Goal: Information Seeking & Learning: Understand process/instructions

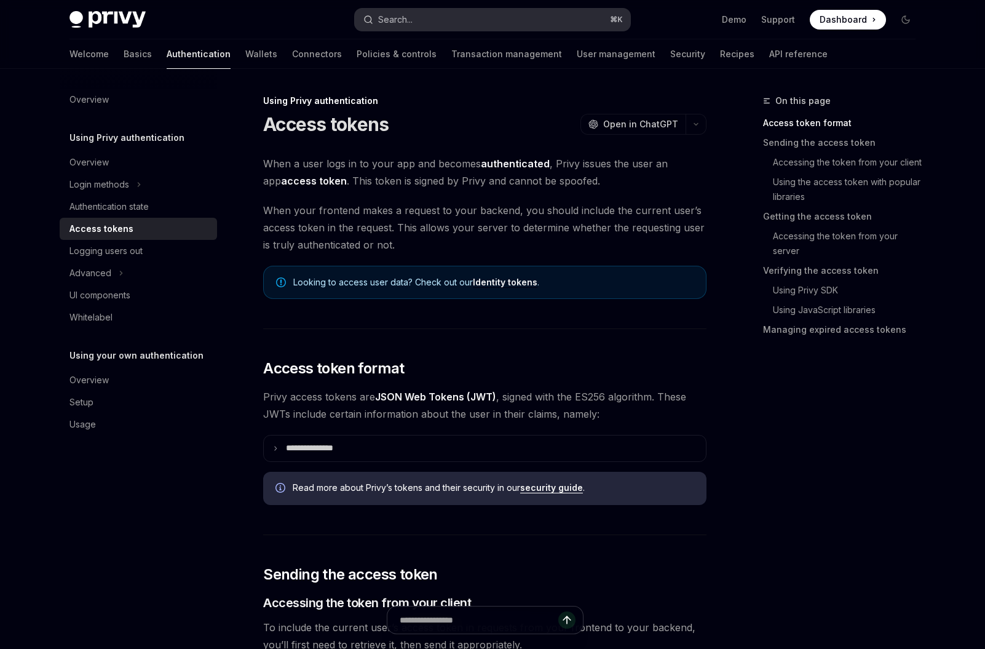
click at [449, 18] on button "Search... ⌘ K" at bounding box center [492, 20] width 275 height 22
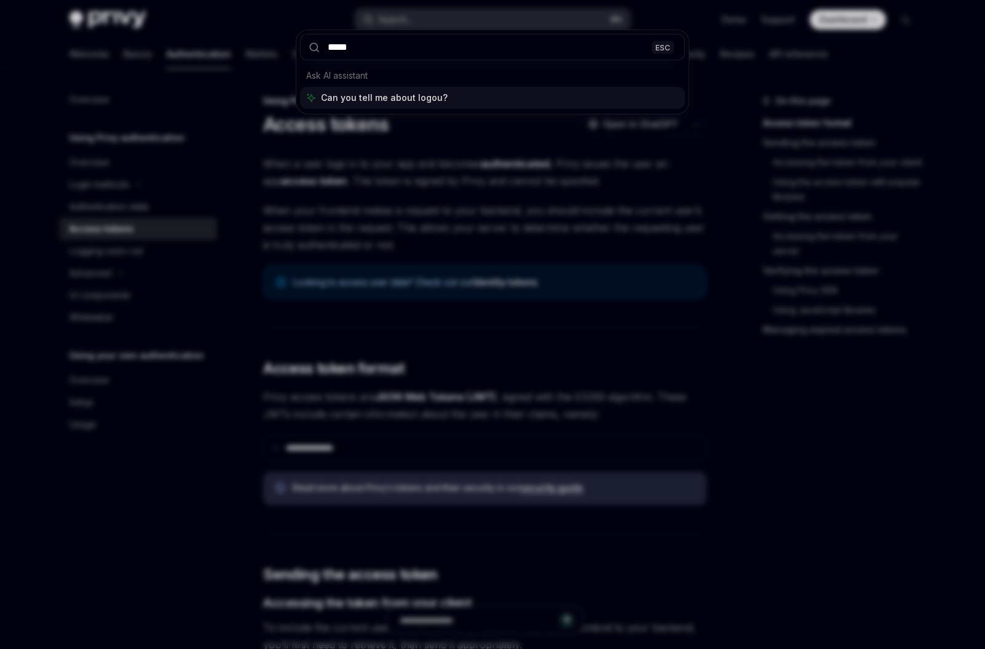
type input "******"
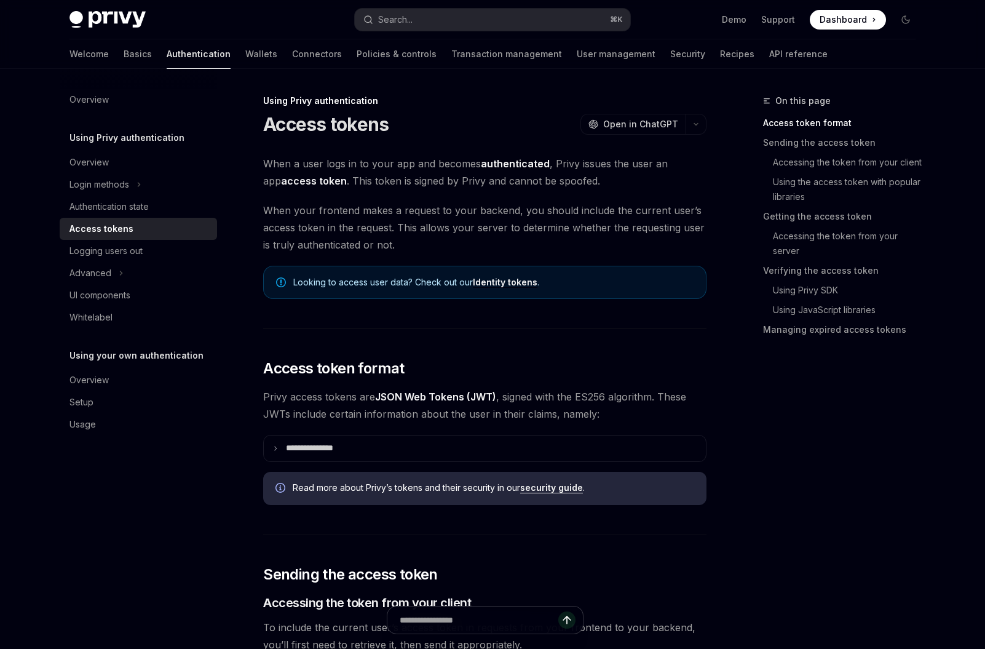
type textarea "*"
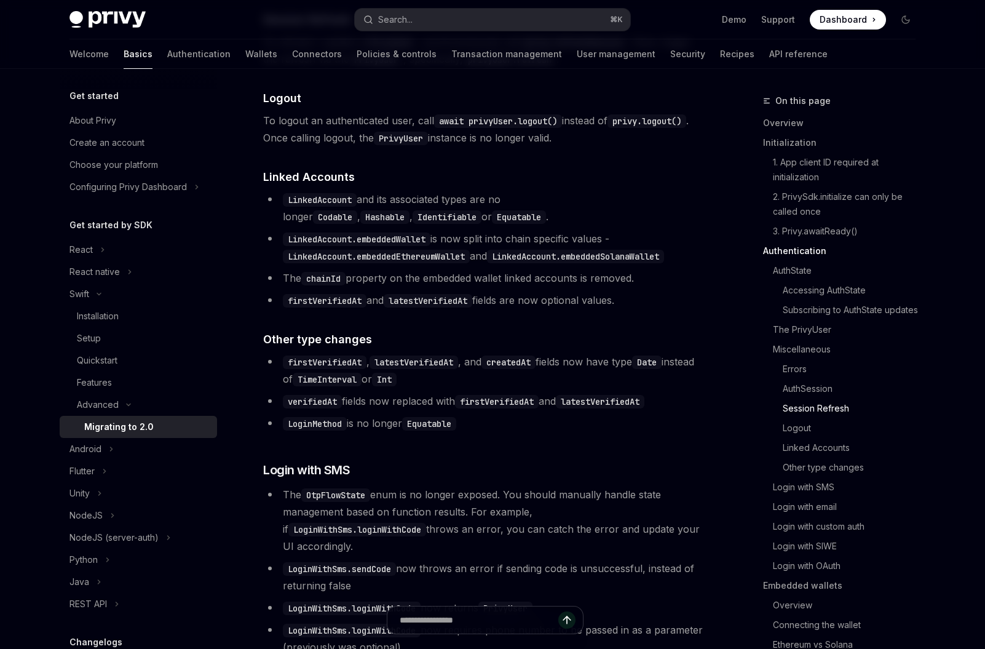
scroll to position [2431, 0]
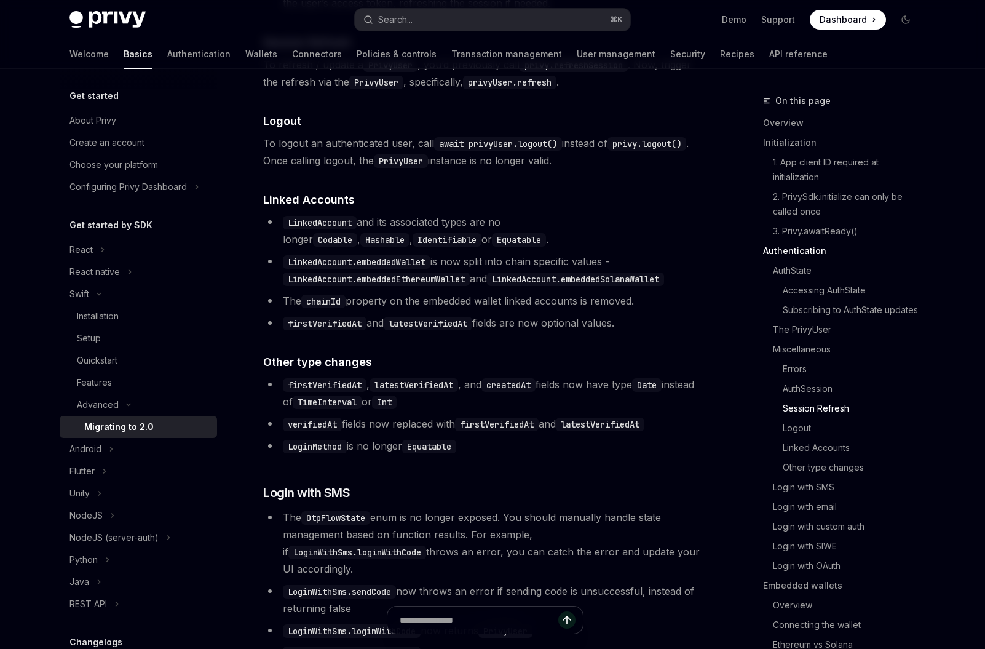
click at [507, 151] on code "await privyUser.logout()" at bounding box center [498, 144] width 128 height 14
click at [523, 208] on h4 "​ Linked Accounts" at bounding box center [484, 199] width 443 height 17
click at [495, 151] on code "await privyUser.logout()" at bounding box center [498, 144] width 128 height 14
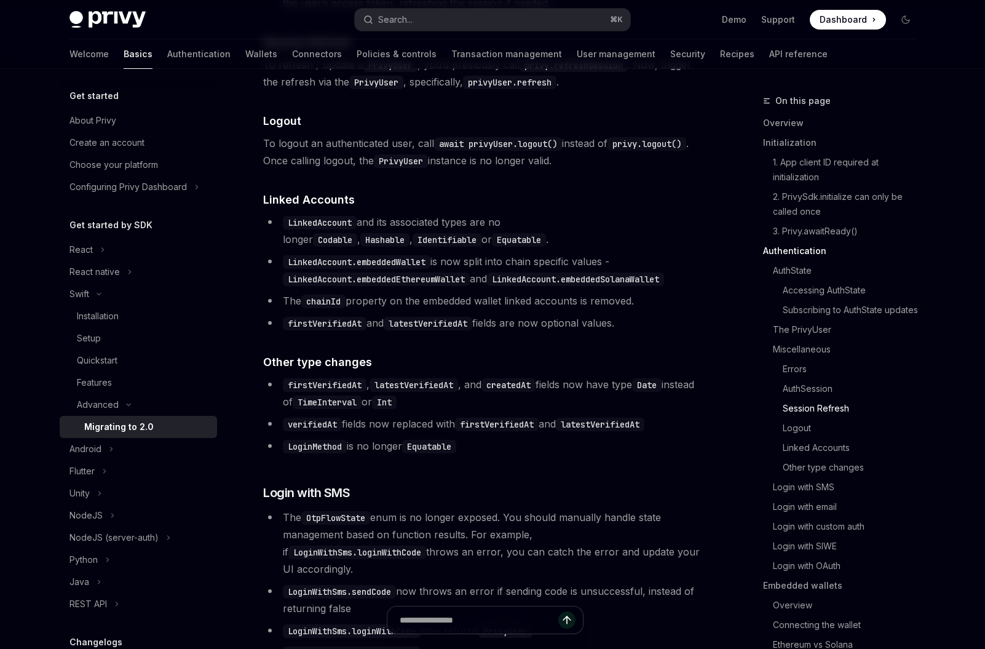
click at [408, 168] on code "PrivyUser" at bounding box center [401, 161] width 54 height 14
copy code "PrivyUser"
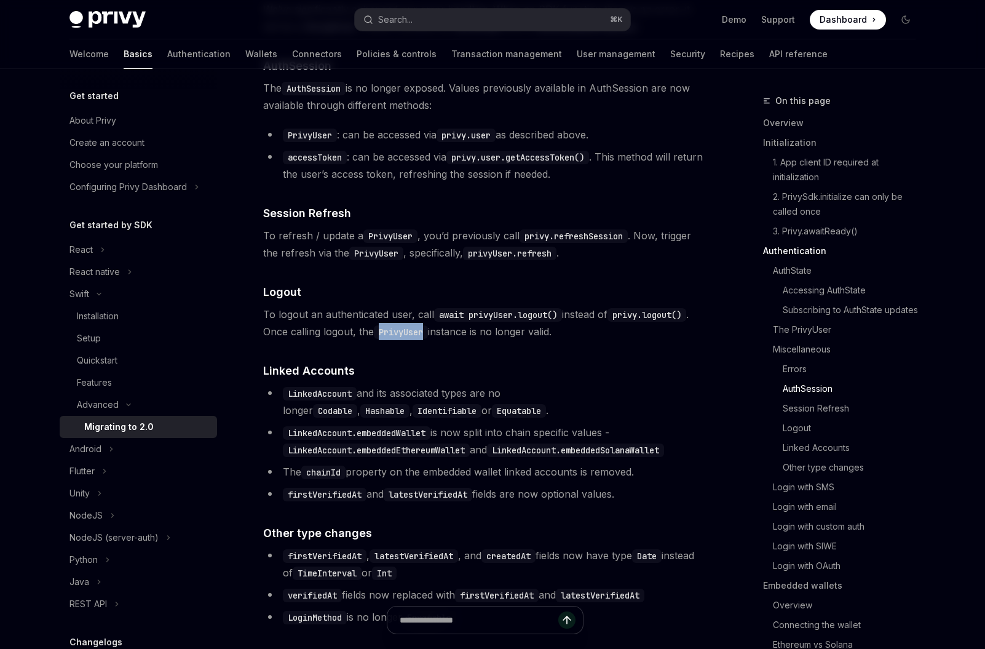
scroll to position [2250, 0]
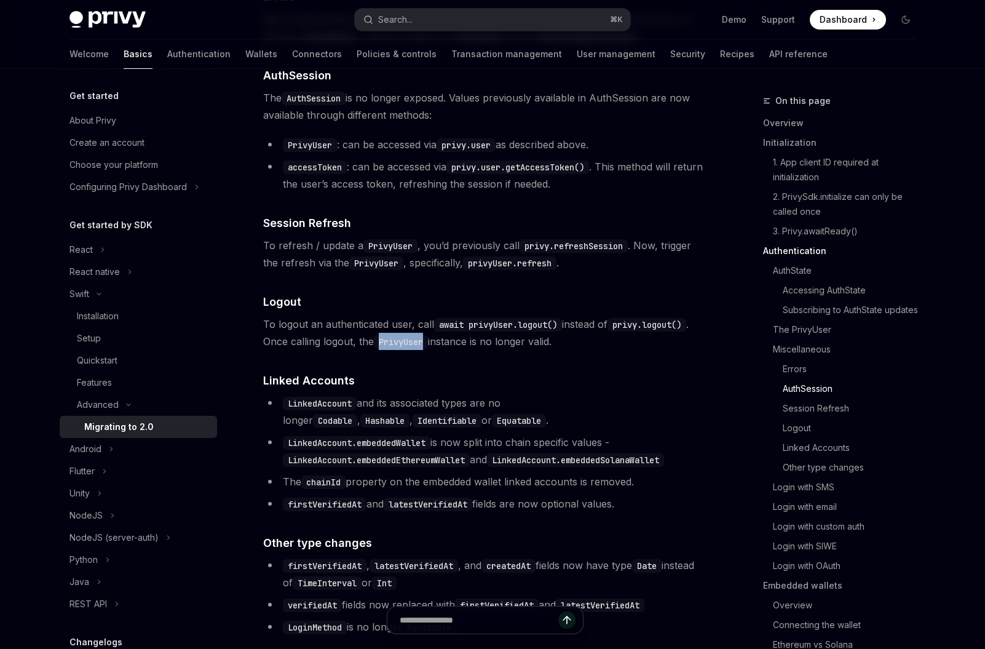
copy code "PrivyUser"
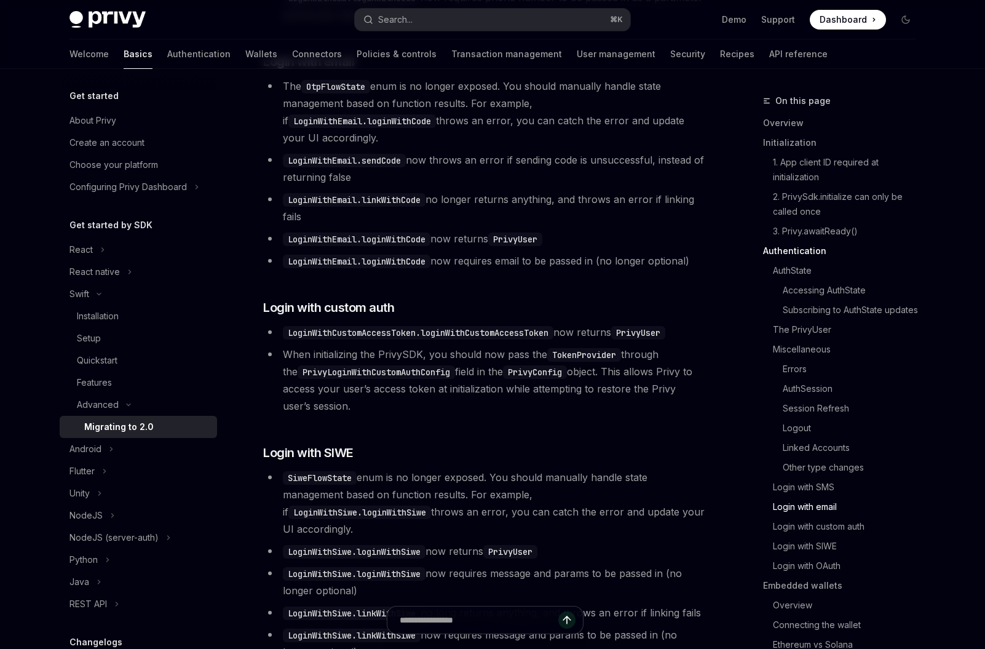
scroll to position [3460, 0]
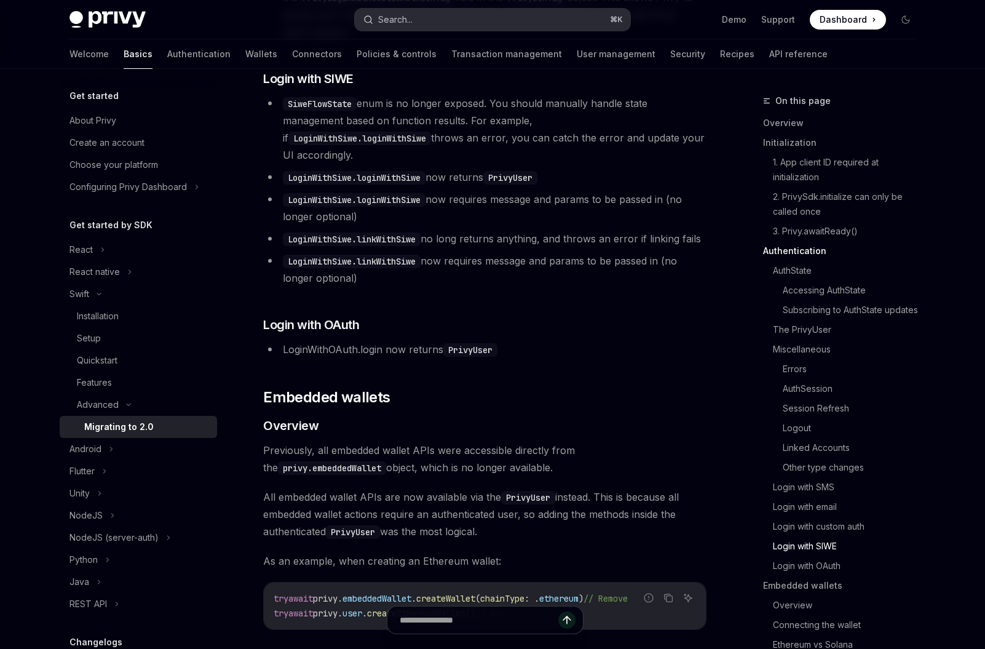
click at [419, 16] on button "Search... ⌘ K" at bounding box center [492, 20] width 275 height 22
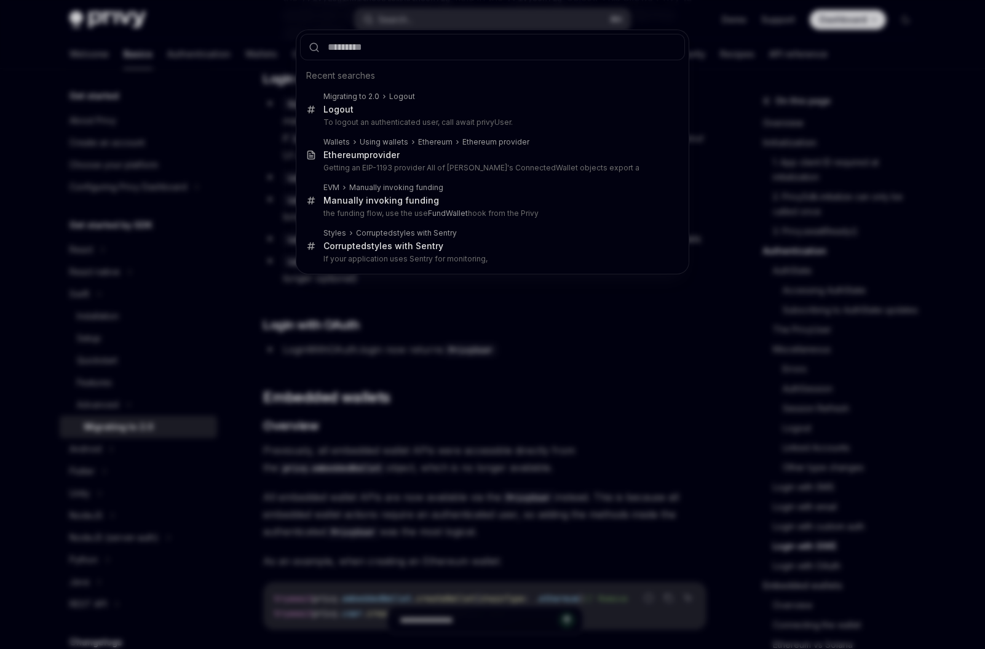
type input "*********"
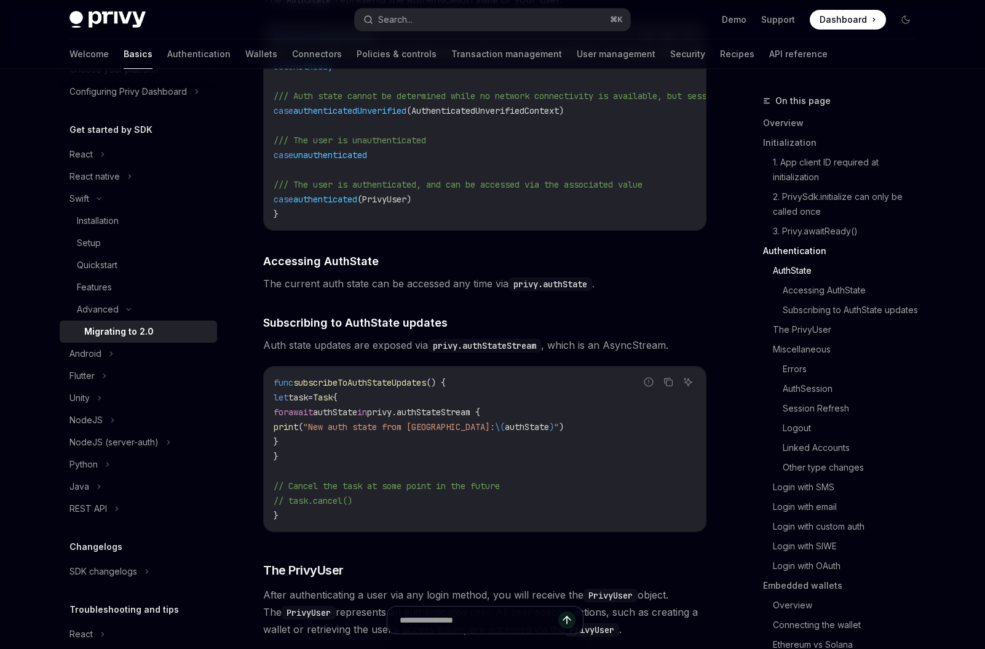
scroll to position [160, 0]
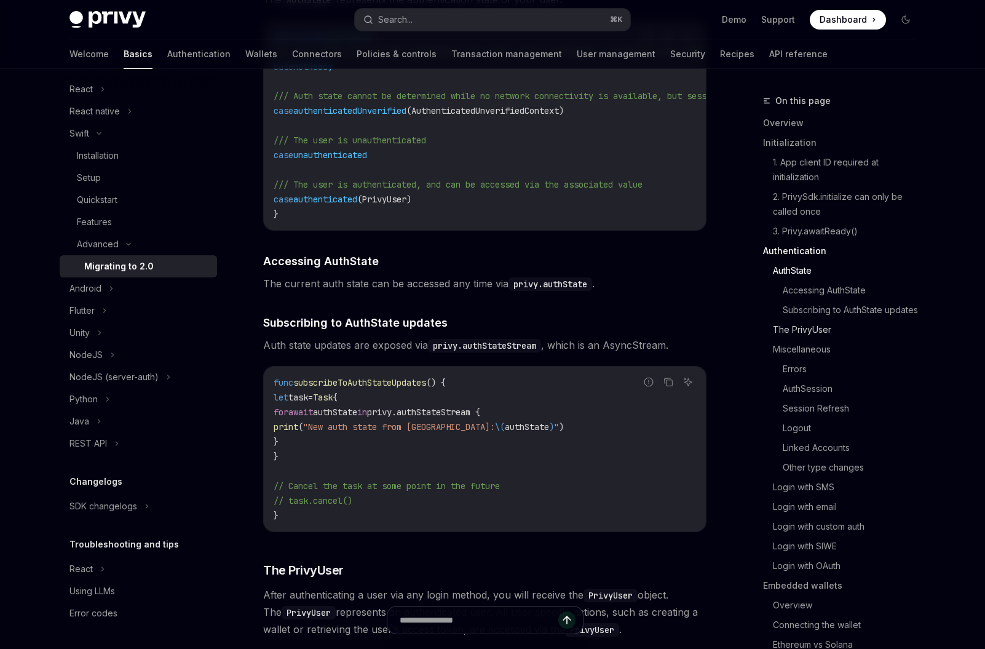
click at [794, 334] on link "The PrivyUser" at bounding box center [849, 330] width 152 height 20
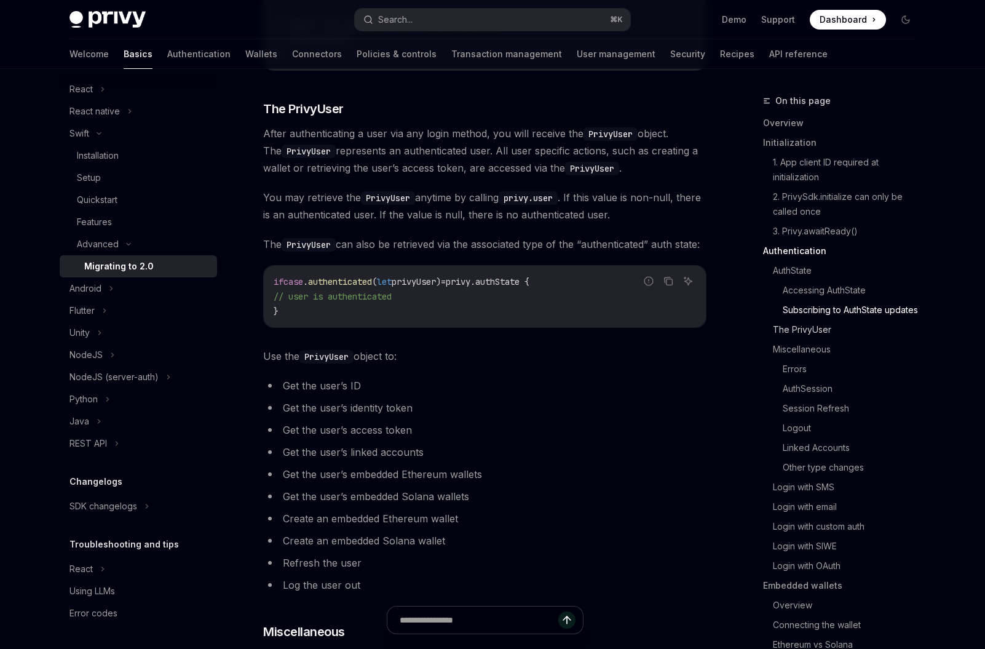
scroll to position [1607, 0]
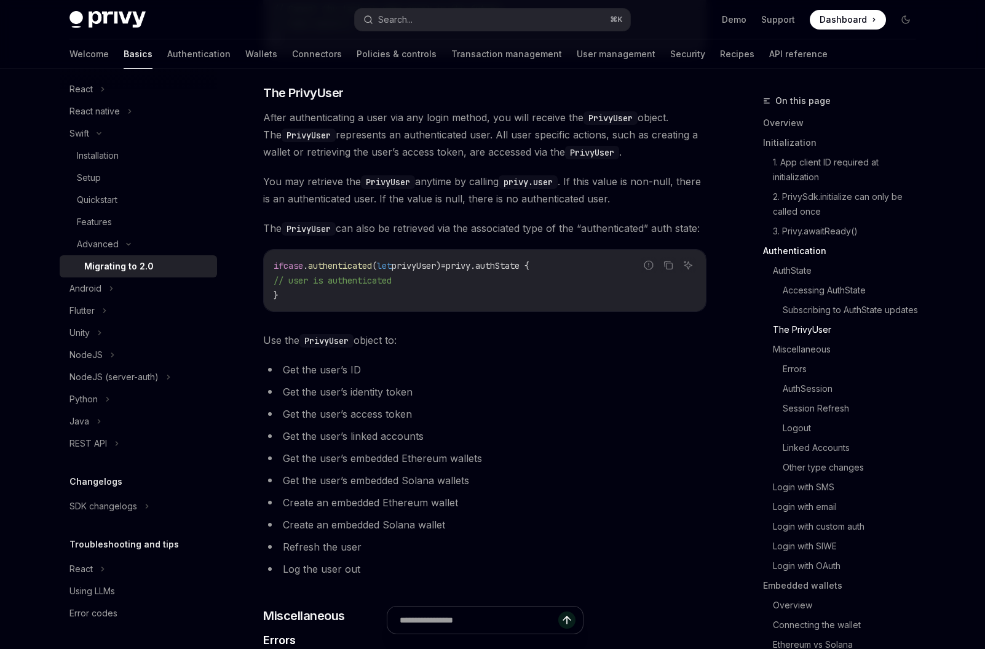
click at [794, 333] on link "The PrivyUser" at bounding box center [849, 330] width 152 height 20
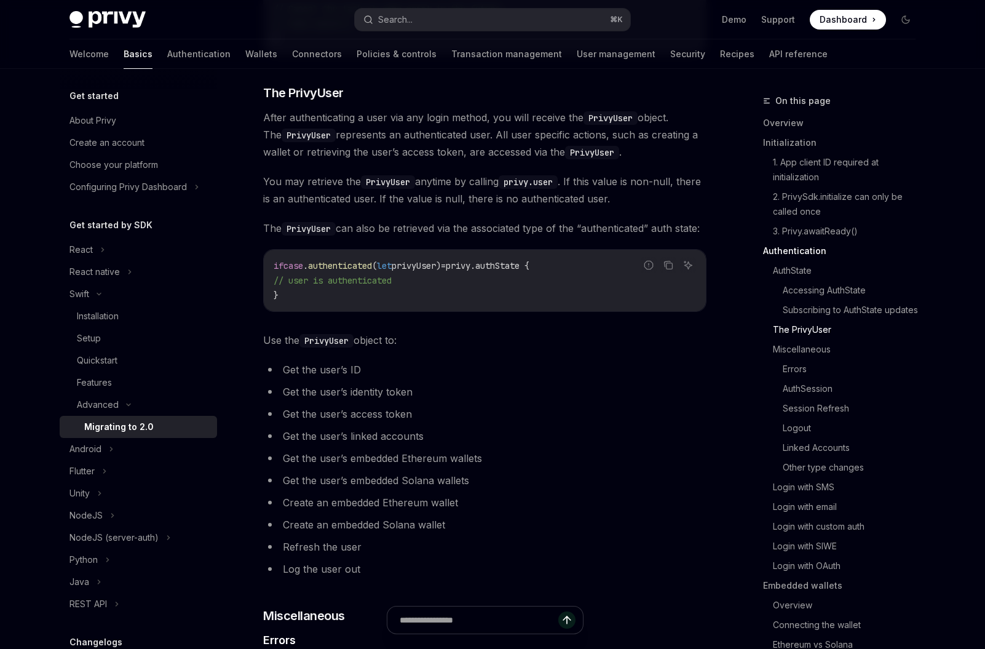
click at [117, 21] on img at bounding box center [107, 19] width 76 height 17
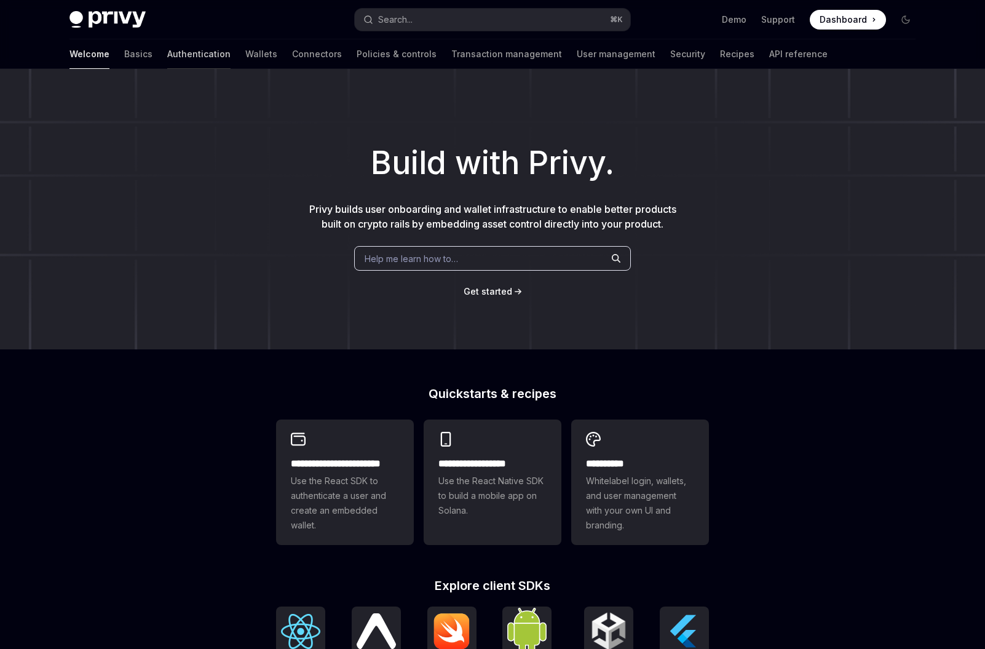
click at [167, 51] on link "Authentication" at bounding box center [198, 54] width 63 height 30
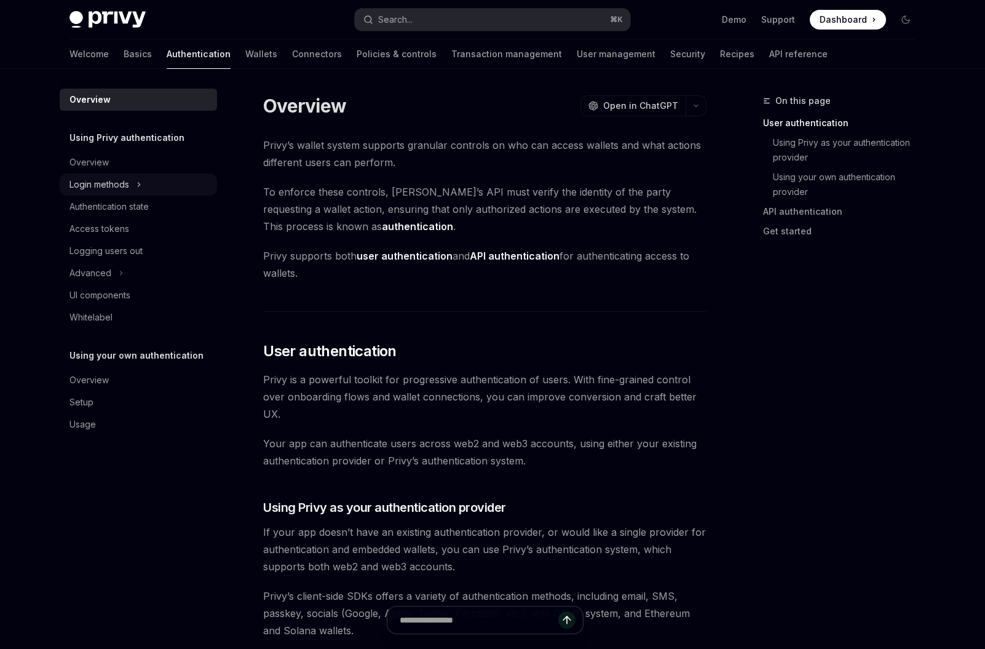
click at [132, 184] on div "Login methods" at bounding box center [138, 184] width 157 height 22
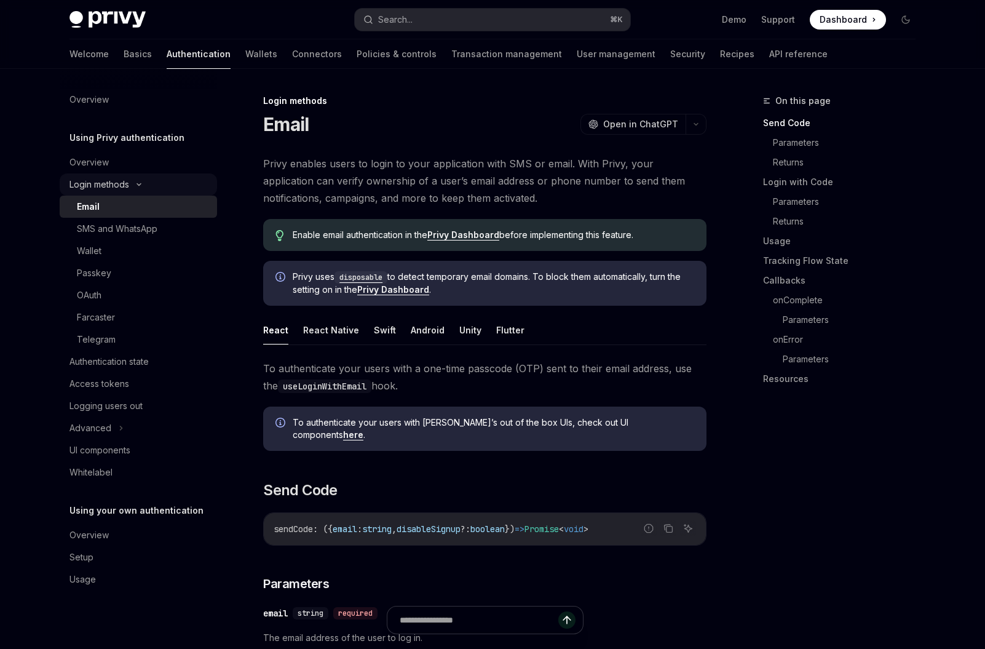
click at [132, 184] on icon at bounding box center [139, 184] width 15 height 5
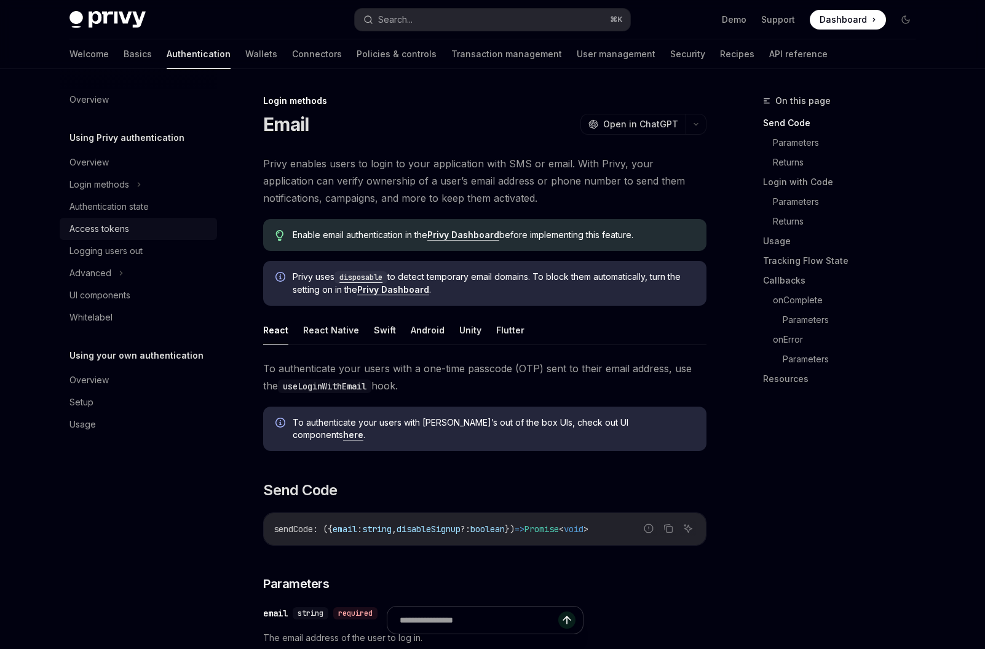
click at [146, 231] on div "Access tokens" at bounding box center [139, 228] width 140 height 15
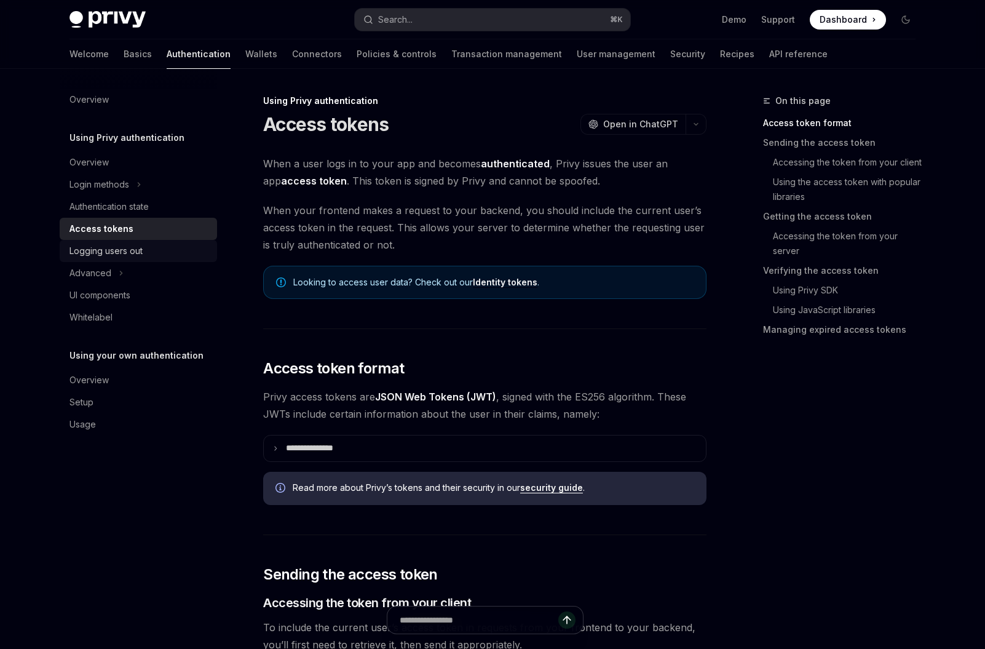
click at [147, 250] on div "Logging users out" at bounding box center [139, 250] width 140 height 15
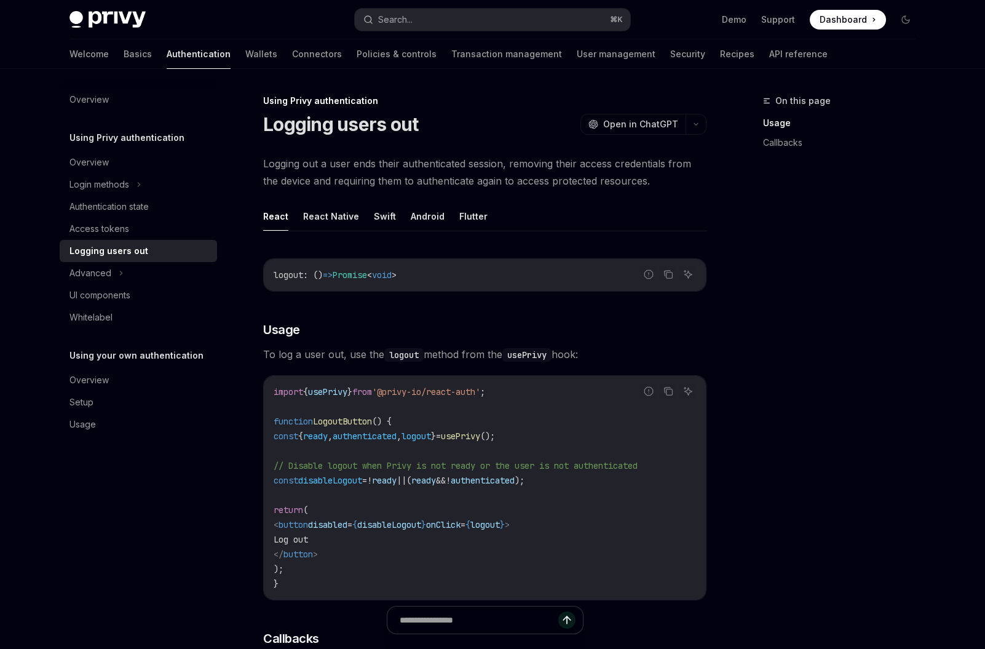
click at [500, 526] on span "logout" at bounding box center [485, 524] width 30 height 11
click at [529, 545] on code "import { usePrivy } from '@privy-io/react-auth' ; function LogoutButton () { co…" at bounding box center [485, 487] width 422 height 207
click at [500, 521] on span "logout" at bounding box center [485, 524] width 30 height 11
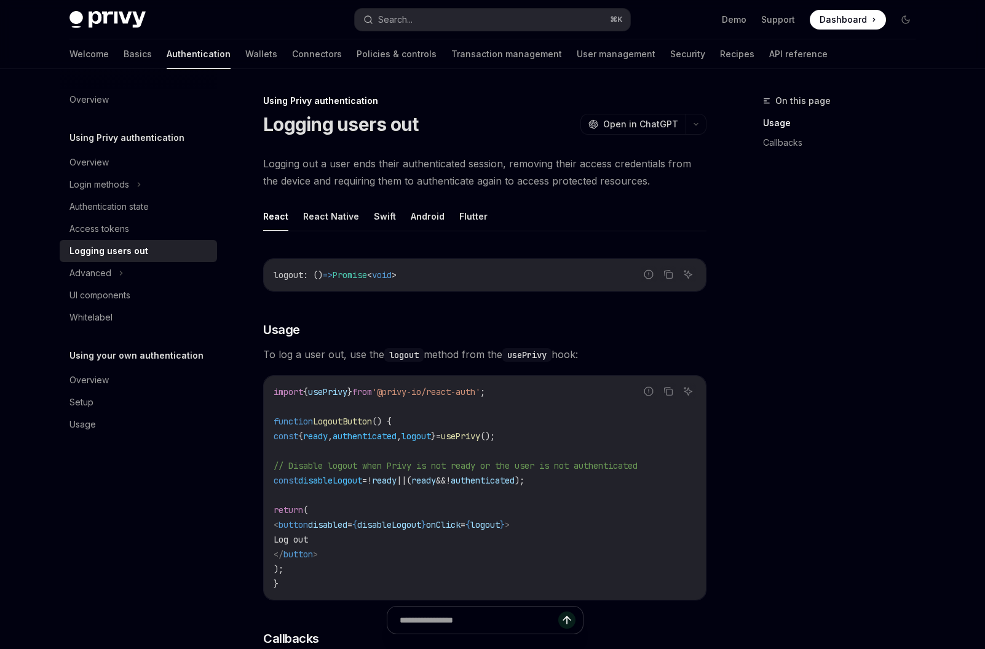
click at [533, 545] on code "import { usePrivy } from '@privy-io/react-auth' ; function LogoutButton () { co…" at bounding box center [485, 487] width 422 height 207
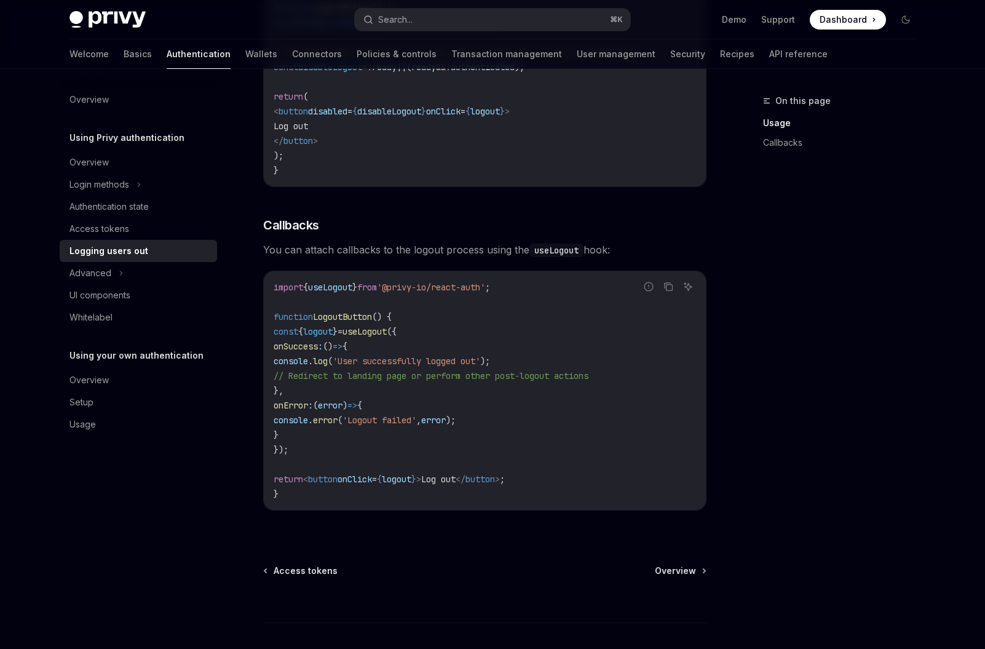
scroll to position [493, 0]
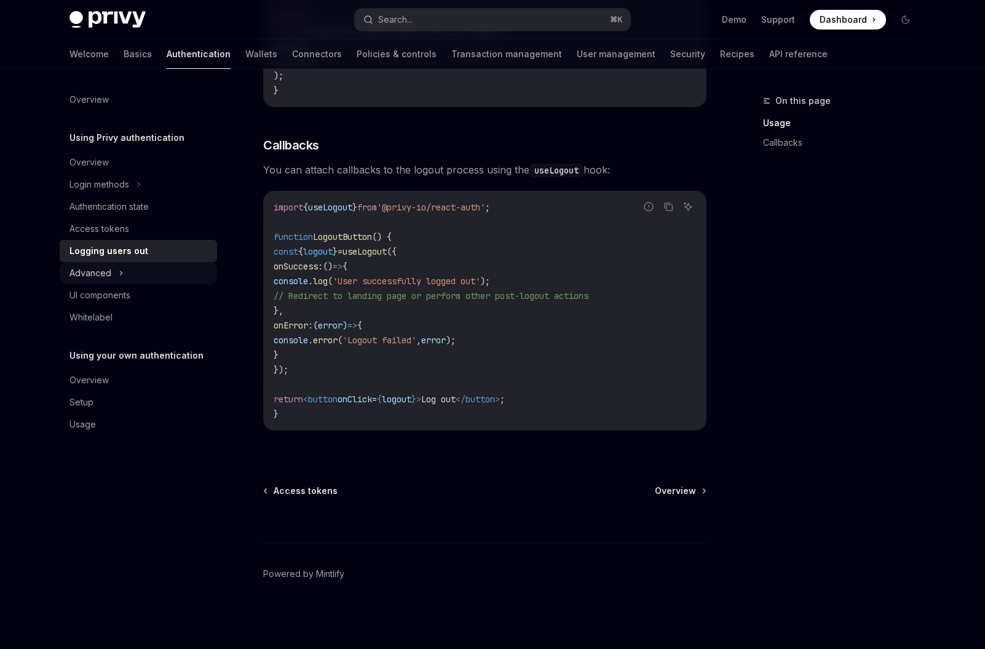
click at [127, 275] on div "Advanced" at bounding box center [138, 273] width 157 height 22
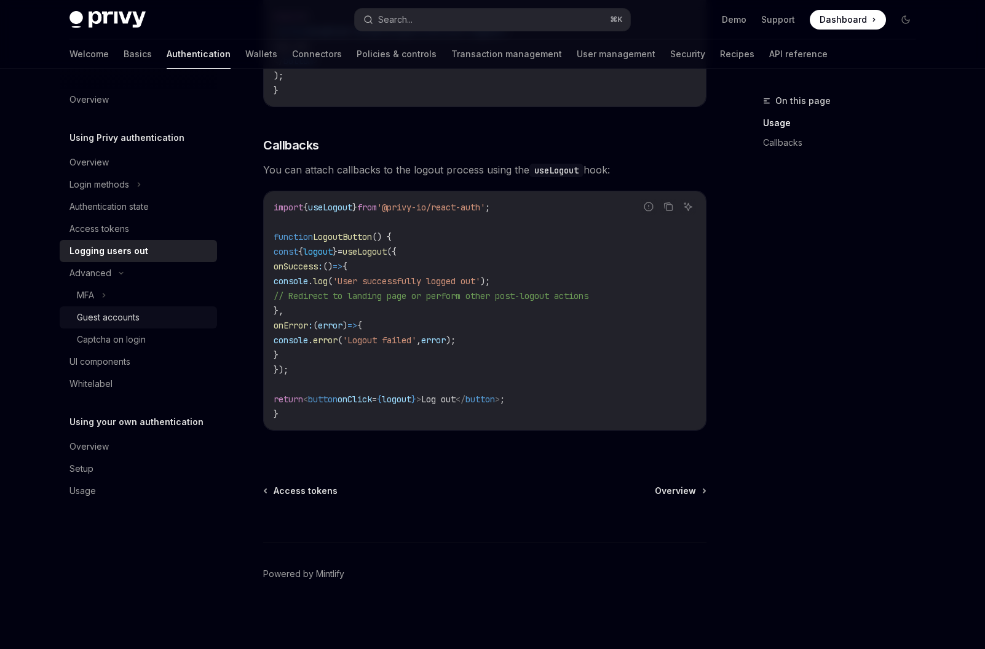
click at [160, 320] on div "Guest accounts" at bounding box center [143, 317] width 133 height 15
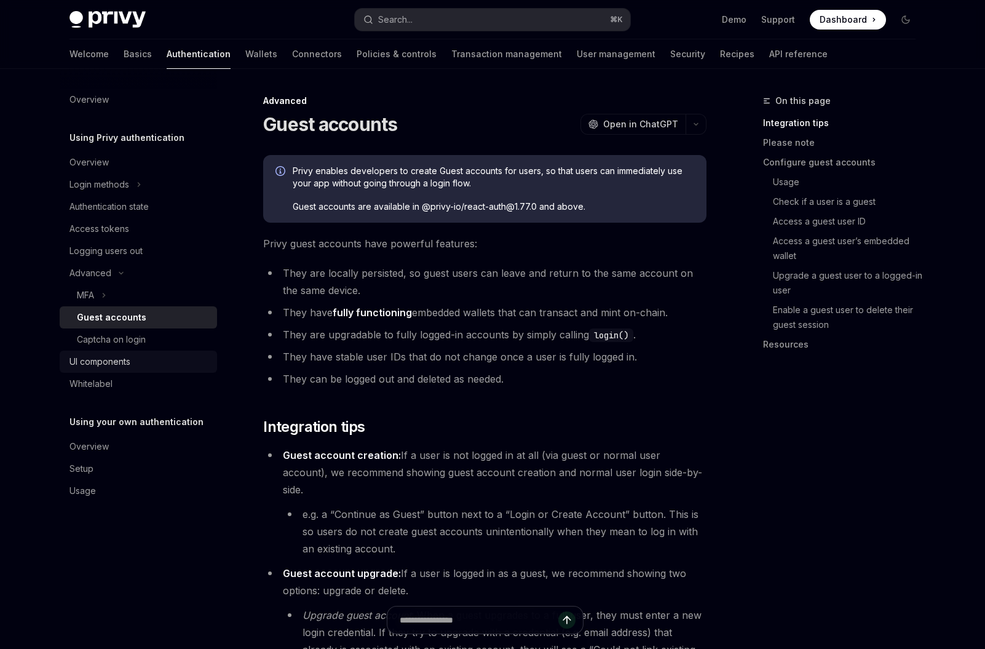
click at [168, 352] on link "UI components" at bounding box center [138, 361] width 157 height 22
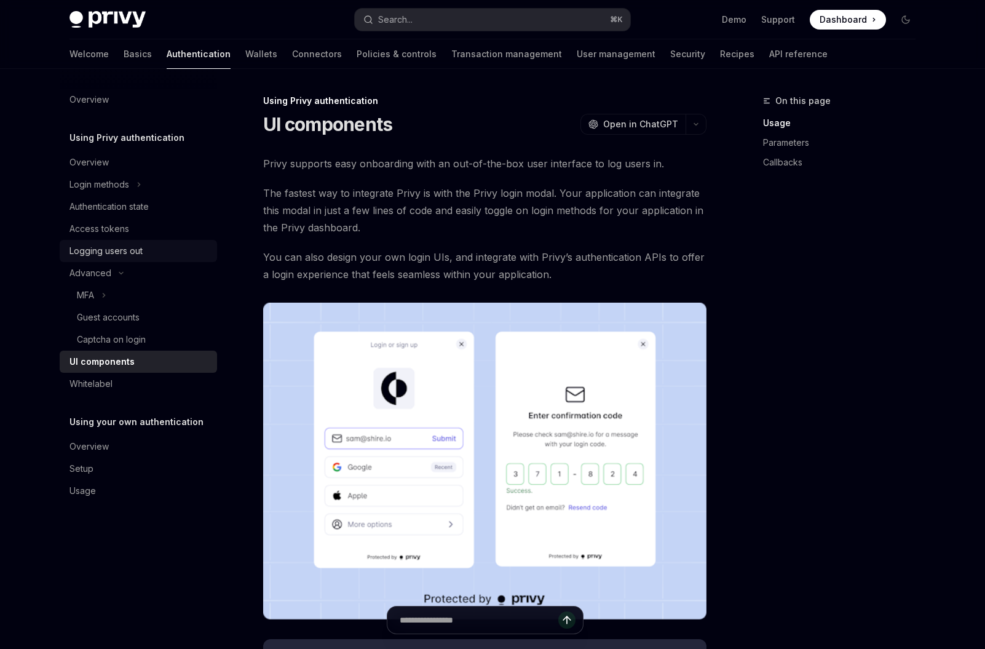
click at [137, 246] on div "Logging users out" at bounding box center [105, 250] width 73 height 15
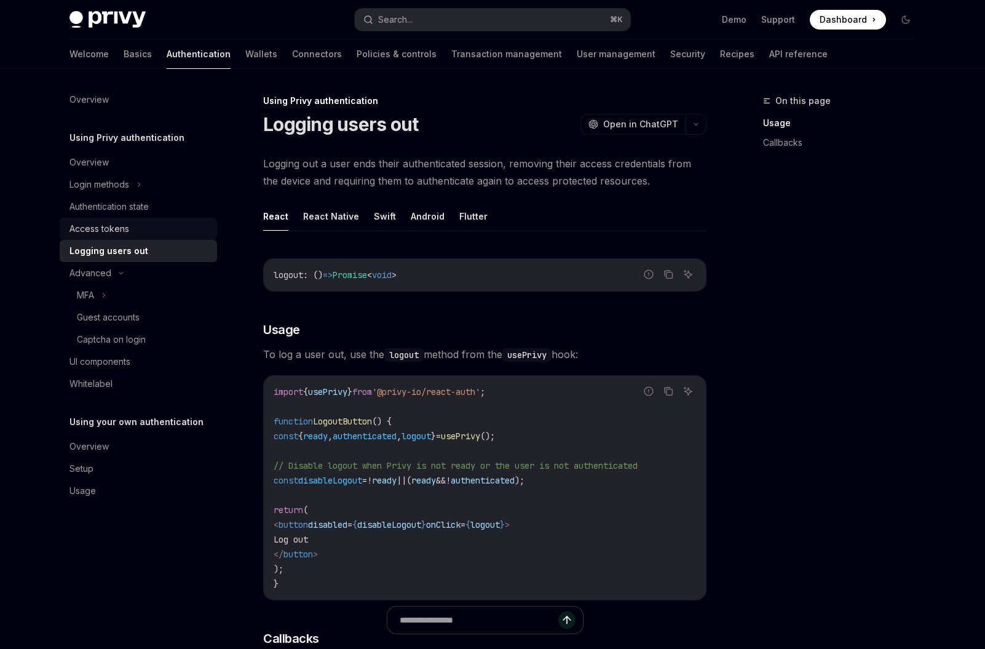
click at [138, 227] on div "Access tokens" at bounding box center [139, 228] width 140 height 15
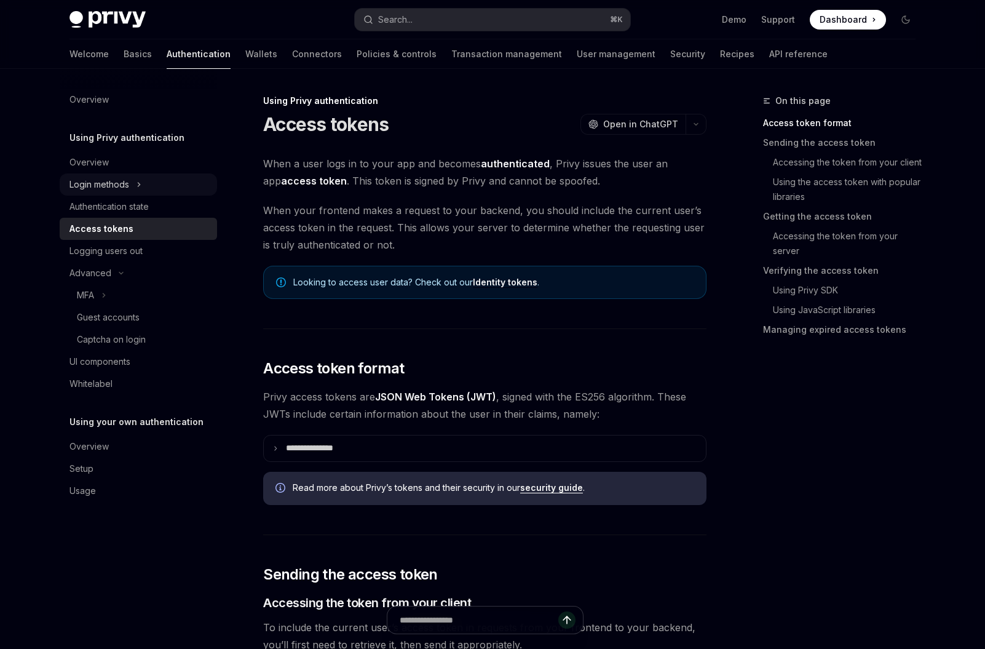
click at [143, 188] on div "Login methods" at bounding box center [138, 184] width 157 height 22
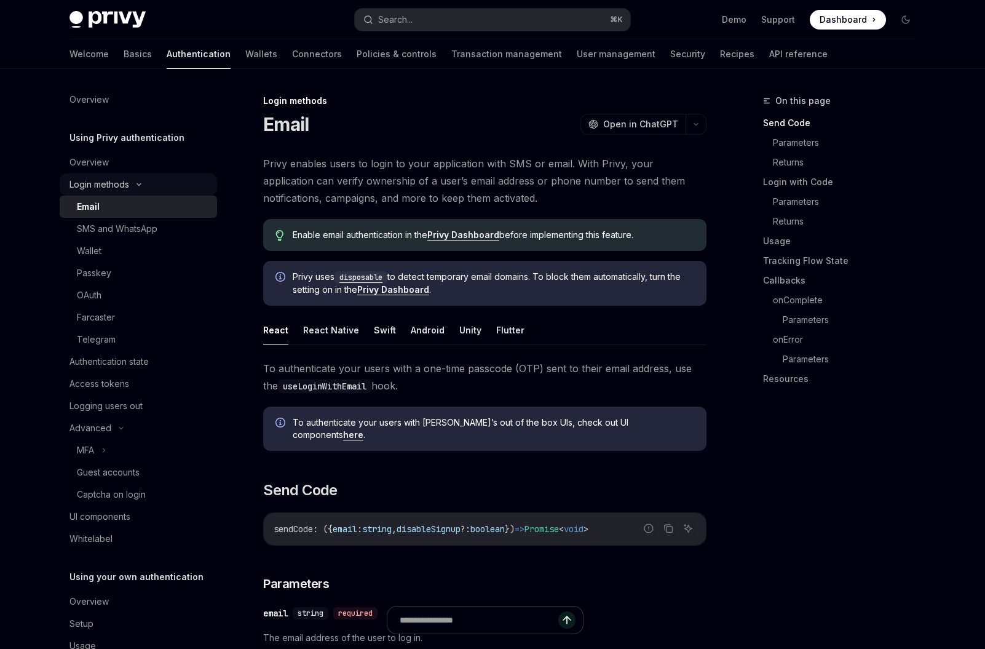
click at [143, 188] on div "Login methods" at bounding box center [138, 184] width 157 height 22
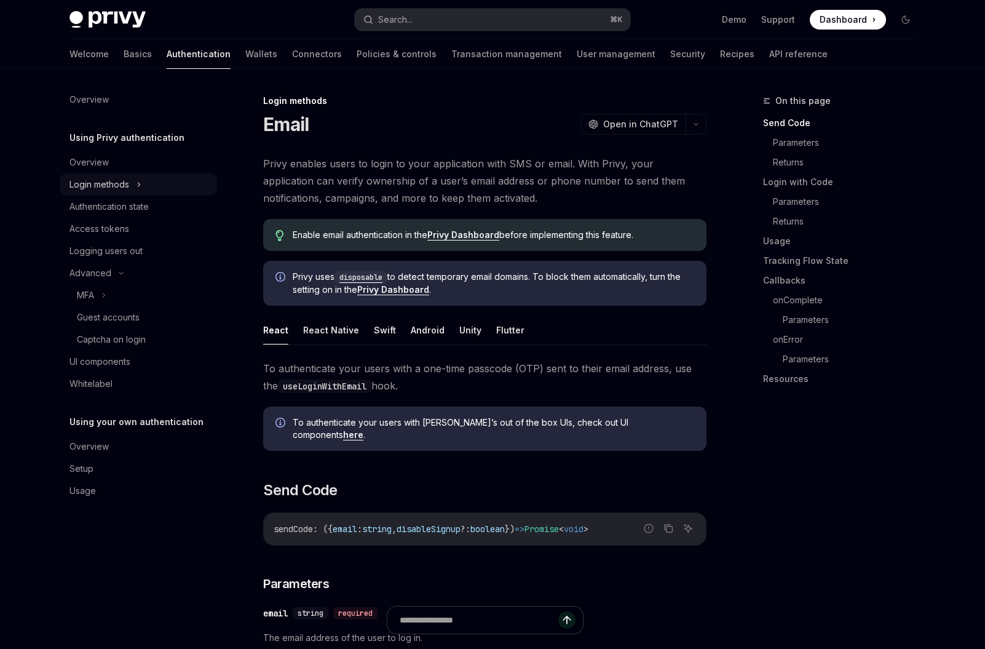
click at [143, 188] on div "Login methods" at bounding box center [138, 184] width 157 height 22
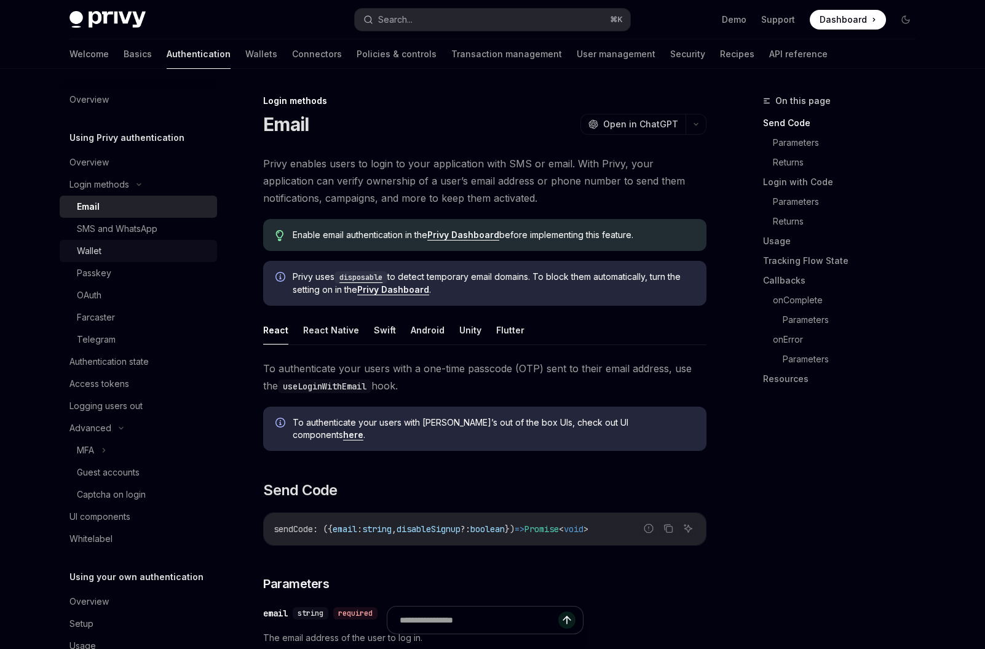
click at [126, 251] on div "Wallet" at bounding box center [143, 250] width 133 height 15
type textarea "*"
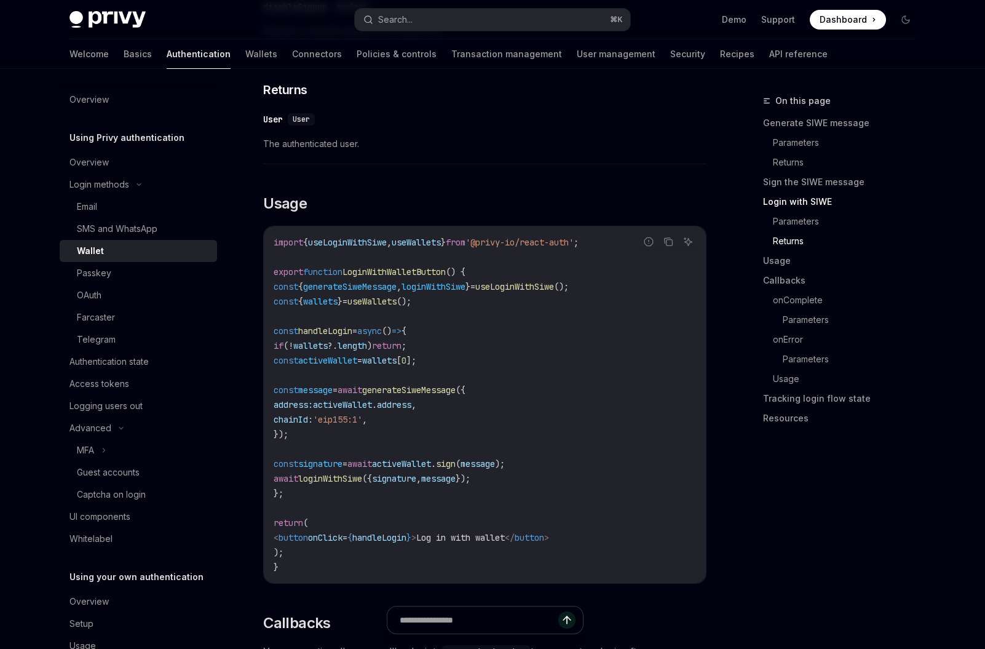
scroll to position [1335, 0]
